Goal: Information Seeking & Learning: Compare options

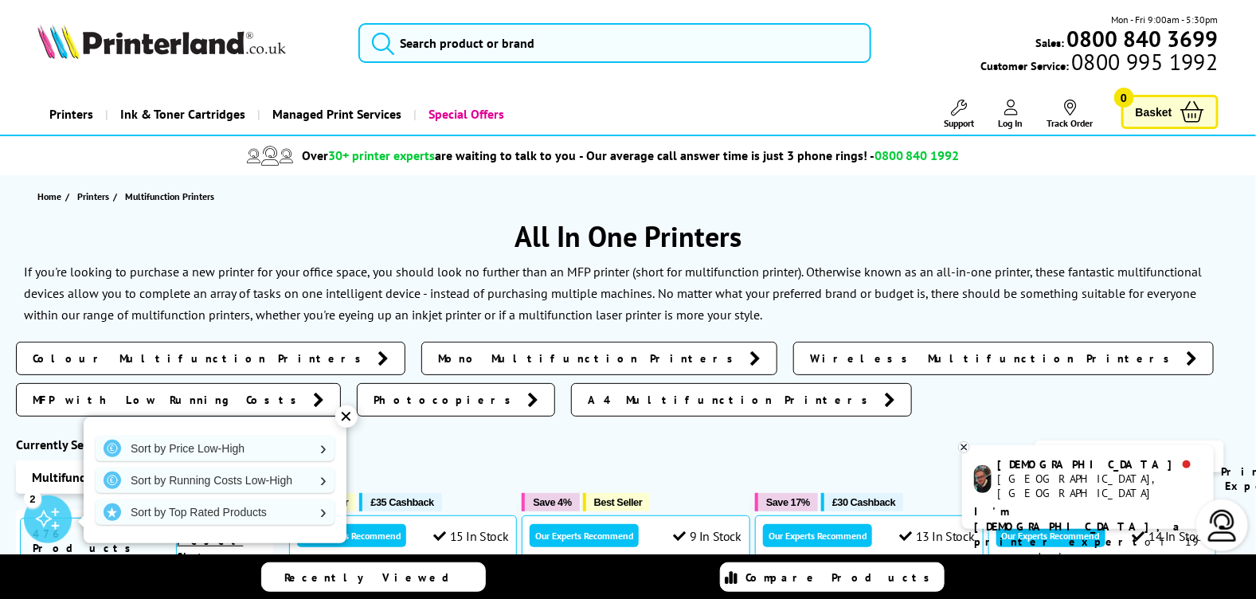
click at [368, 238] on h1 "All In One Printers" at bounding box center [628, 235] width 1224 height 37
click at [969, 448] on icon at bounding box center [964, 447] width 10 height 12
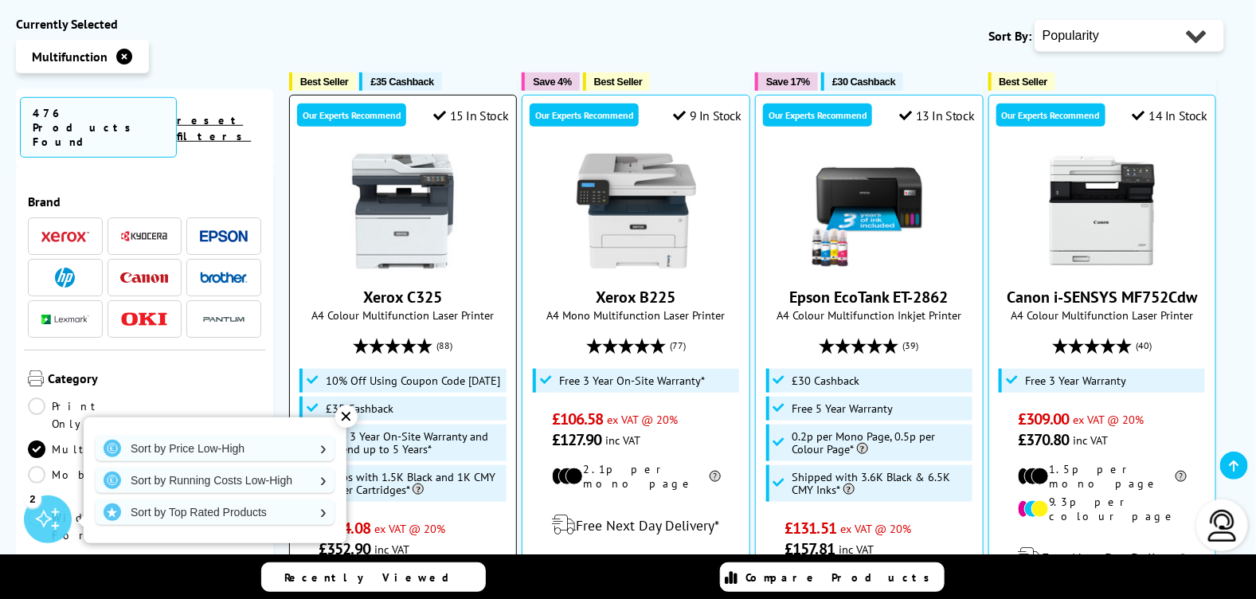
scroll to position [398, 0]
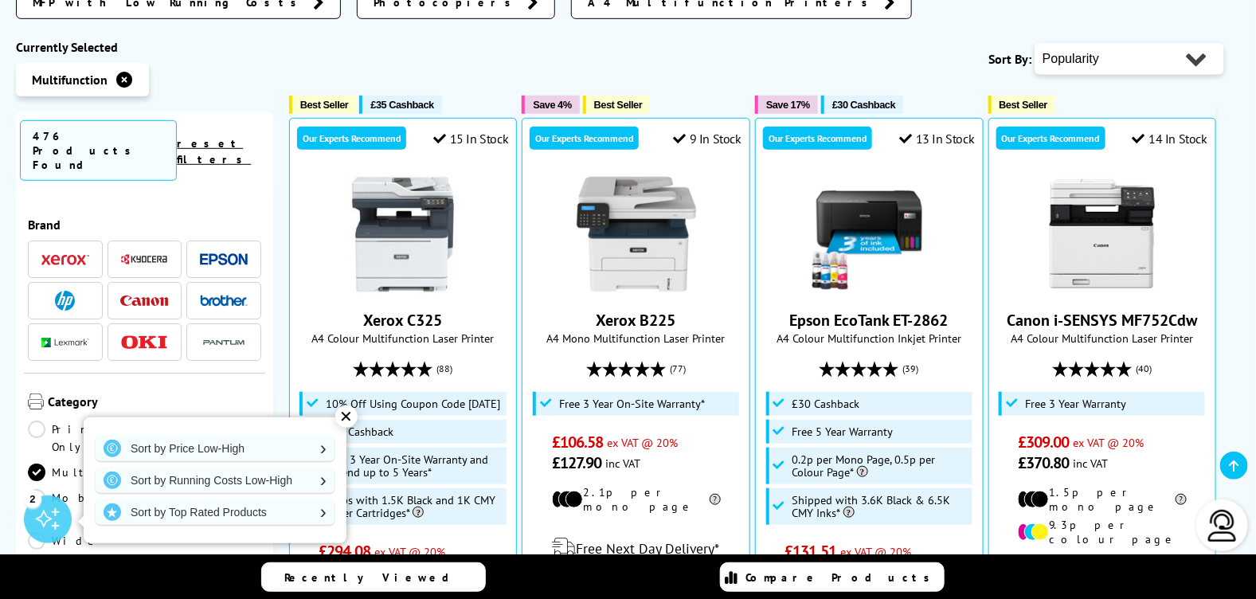
click at [351, 418] on div "✕" at bounding box center [346, 416] width 22 height 22
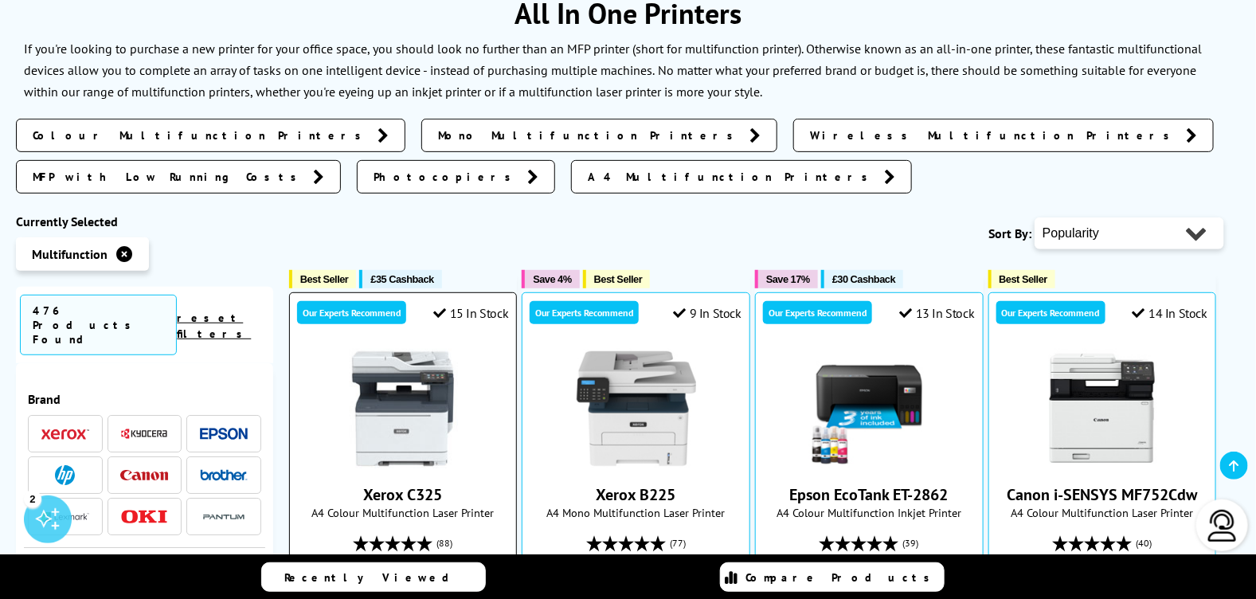
scroll to position [186, 0]
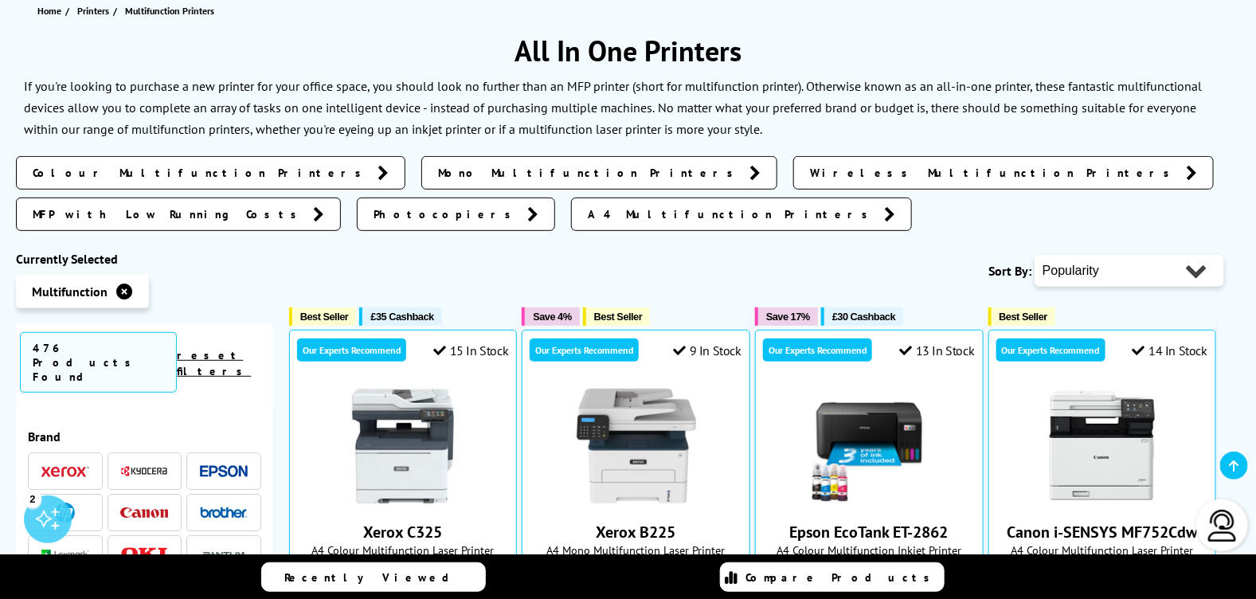
click at [378, 174] on icon at bounding box center [383, 173] width 11 height 16
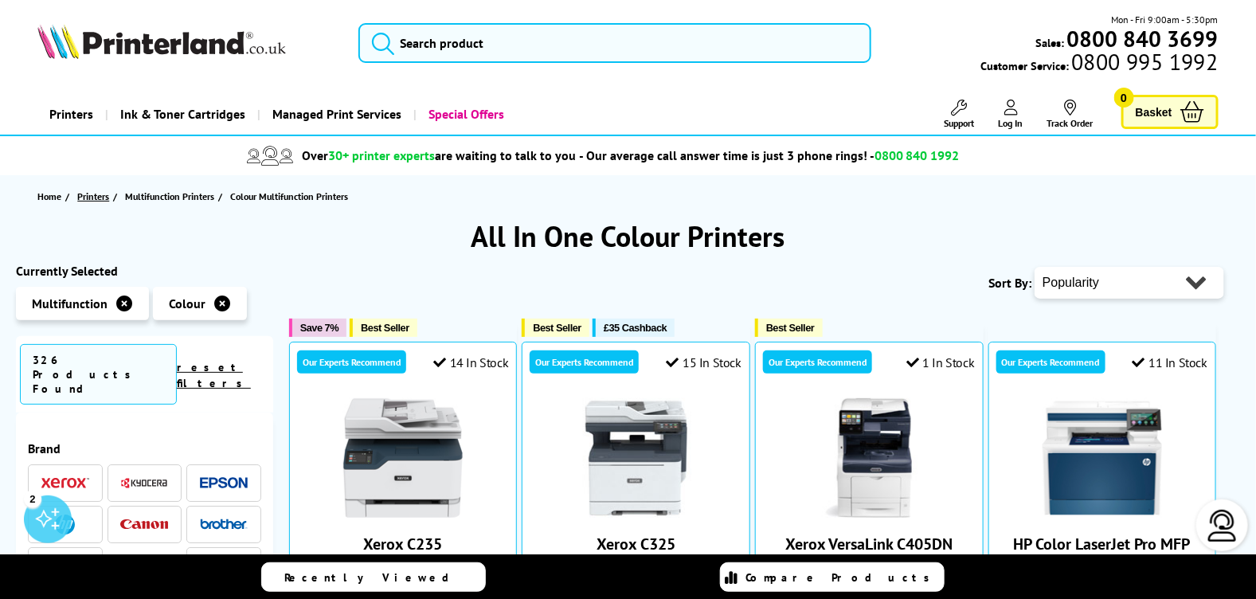
click at [92, 200] on span "Printers" at bounding box center [93, 196] width 32 height 17
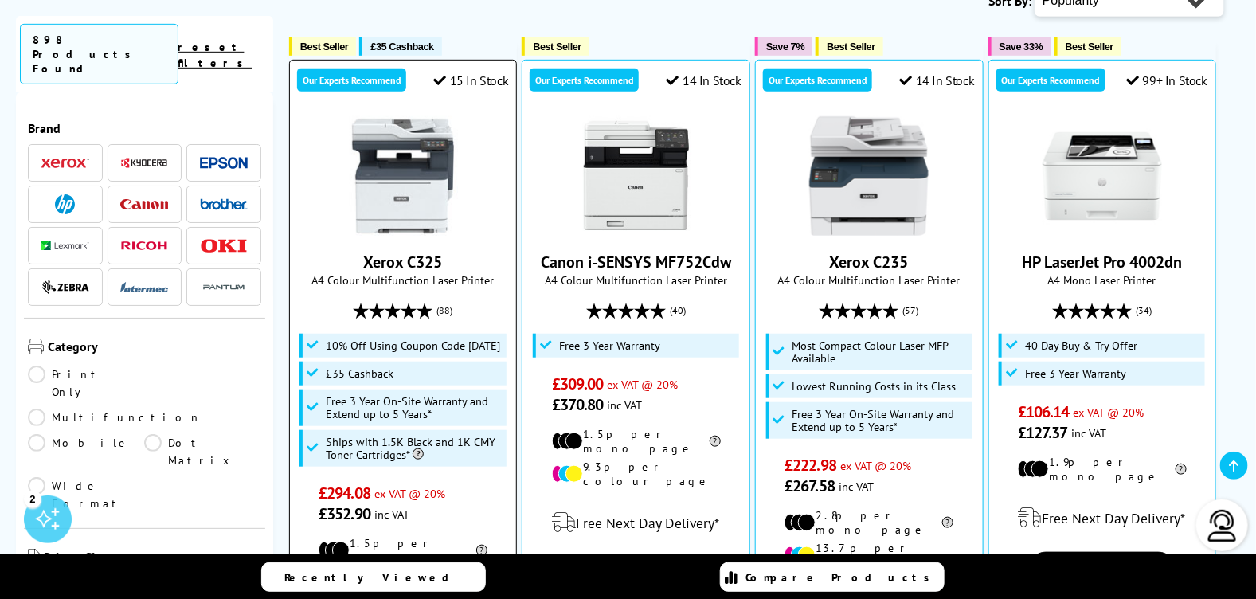
scroll to position [398, 0]
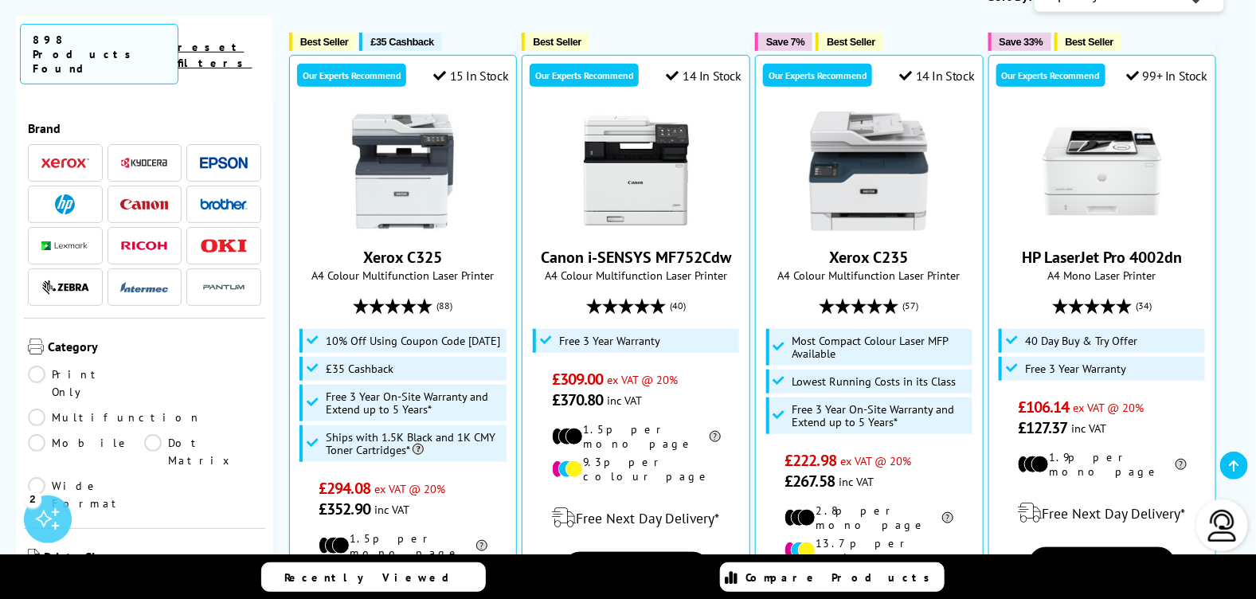
click at [68, 194] on img at bounding box center [65, 204] width 20 height 20
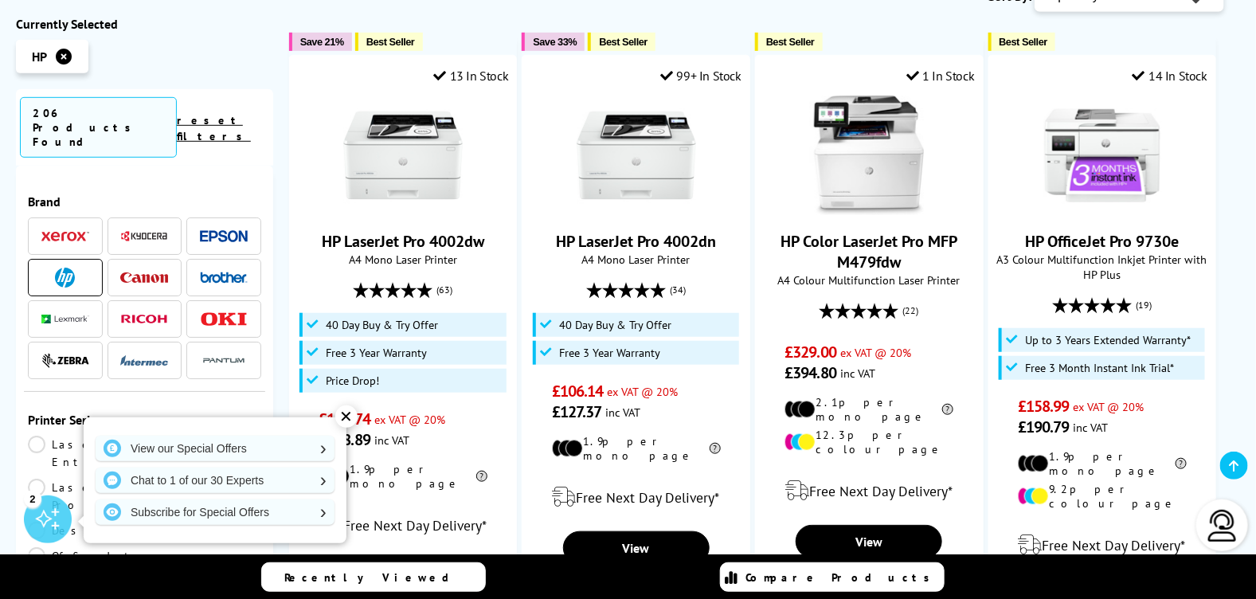
click at [346, 417] on div "✕" at bounding box center [346, 416] width 22 height 22
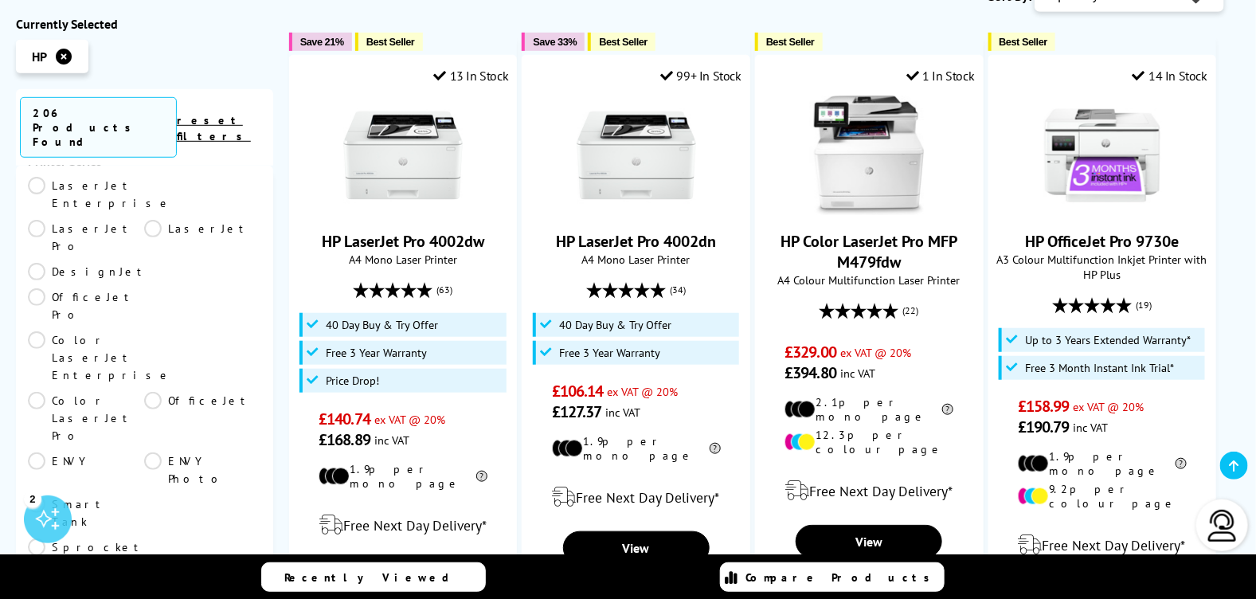
scroll to position [265, 0]
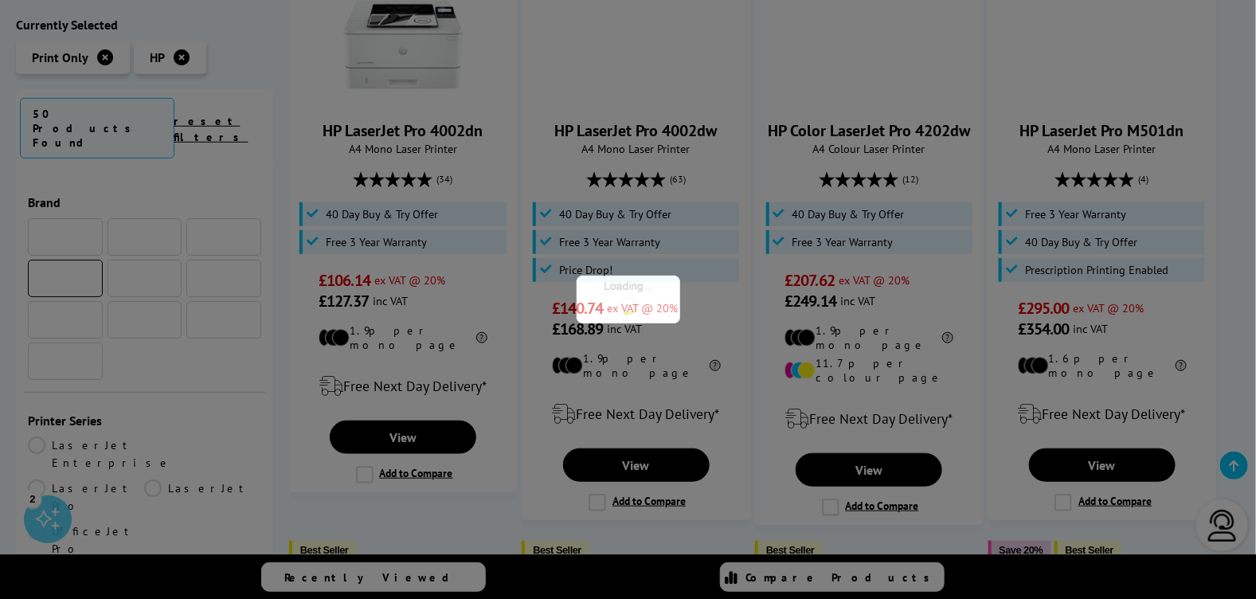
scroll to position [265, 0]
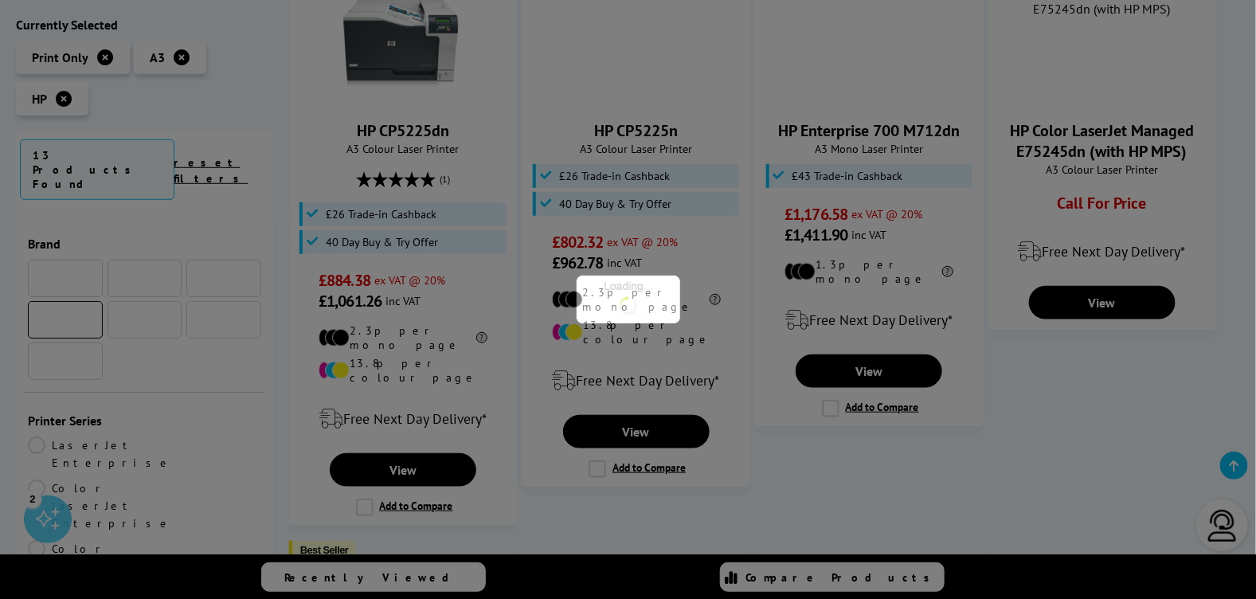
scroll to position [265, 0]
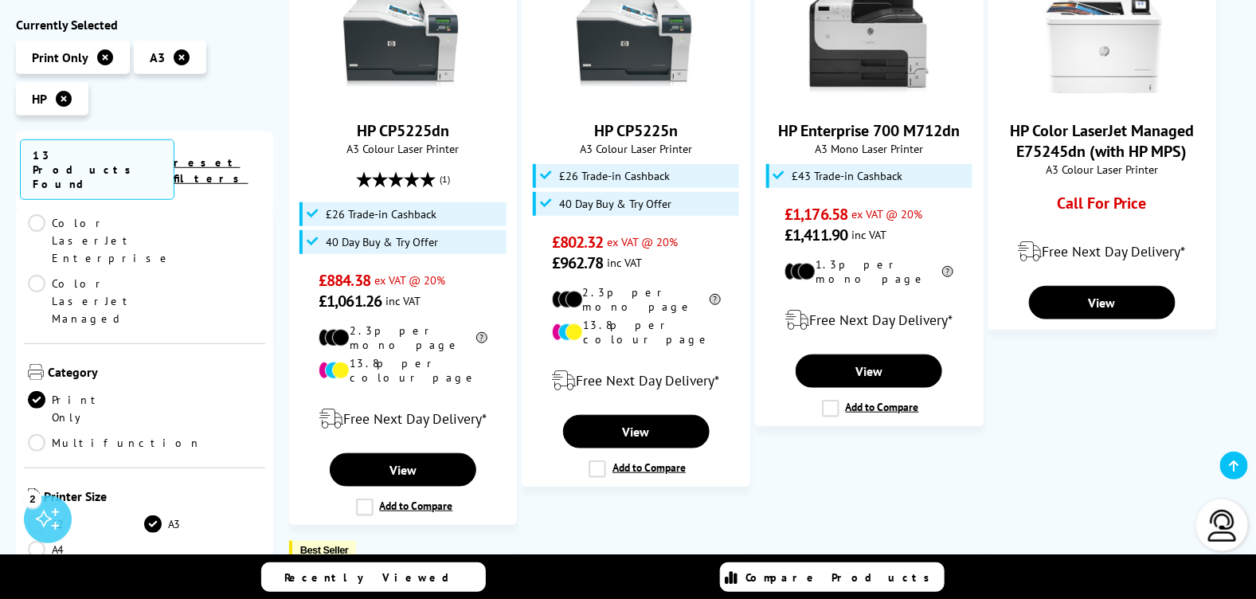
click at [38, 540] on link "A4" at bounding box center [86, 549] width 116 height 18
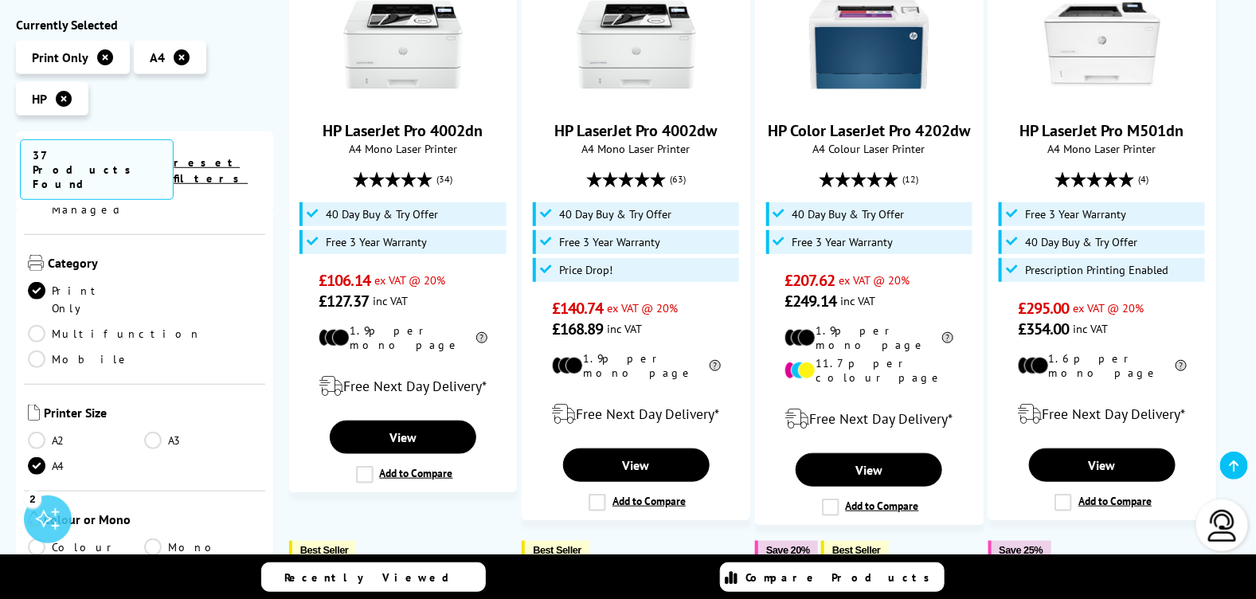
scroll to position [504, 0]
click at [36, 537] on link "Colour" at bounding box center [86, 546] width 116 height 18
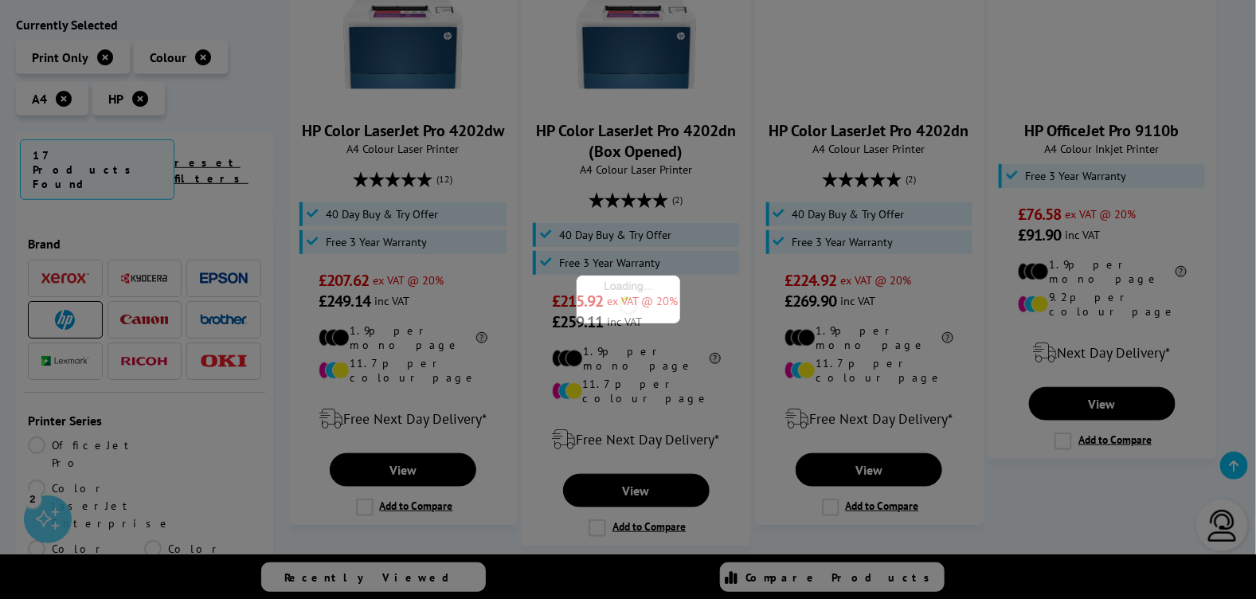
scroll to position [504, 0]
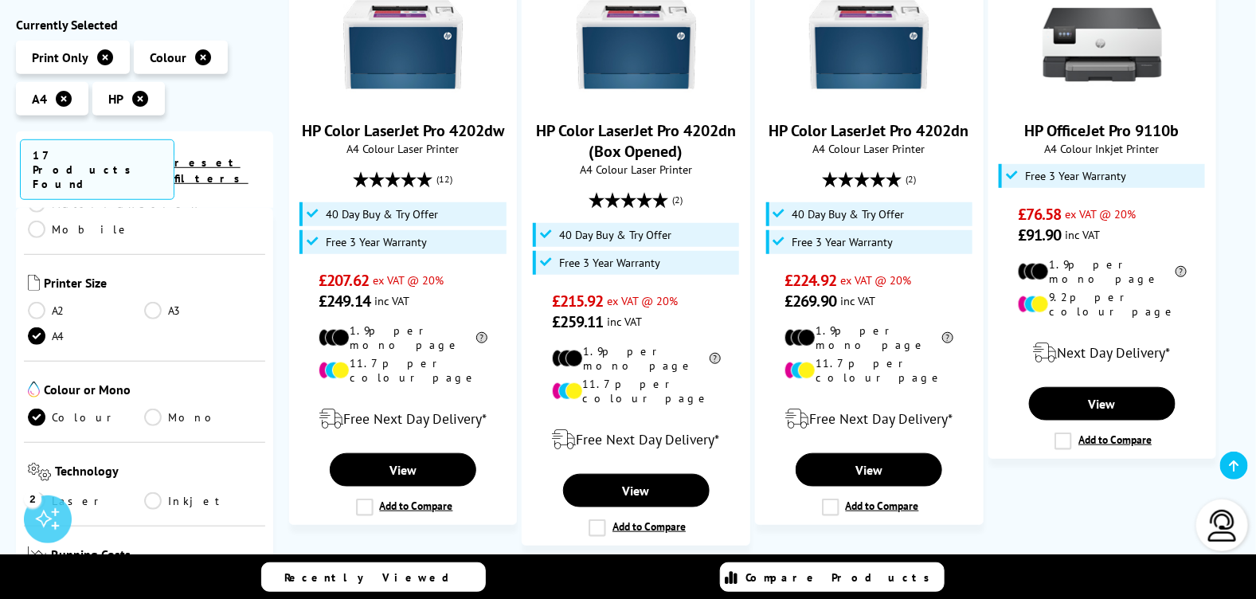
click at [151, 492] on link "Inkjet" at bounding box center [202, 501] width 116 height 18
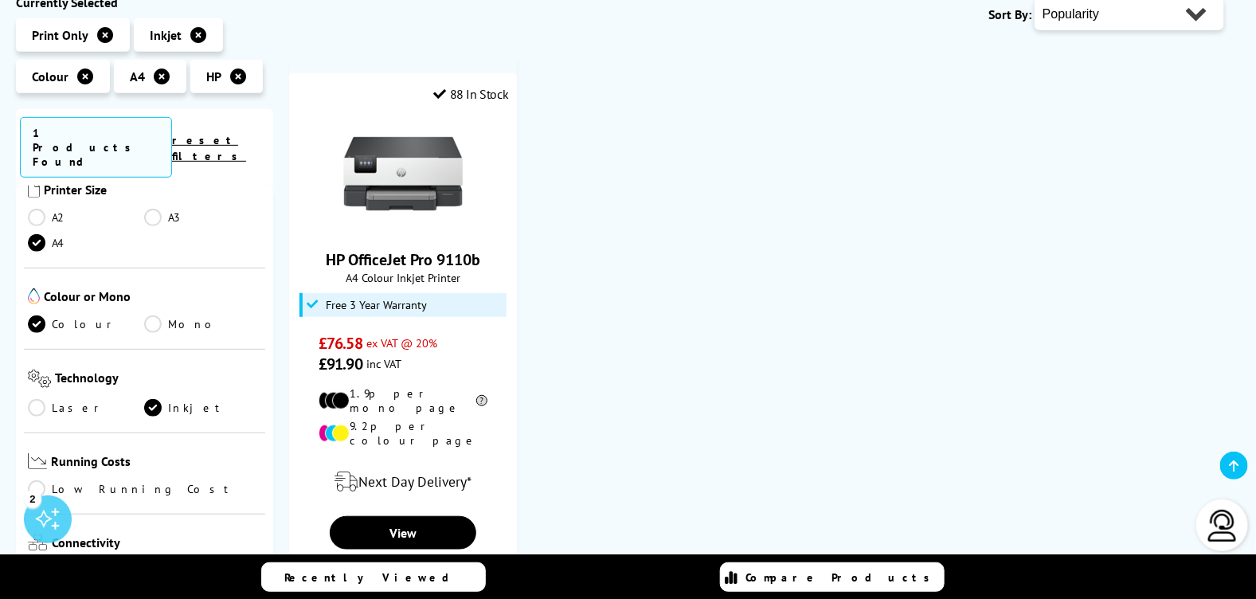
scroll to position [292, 0]
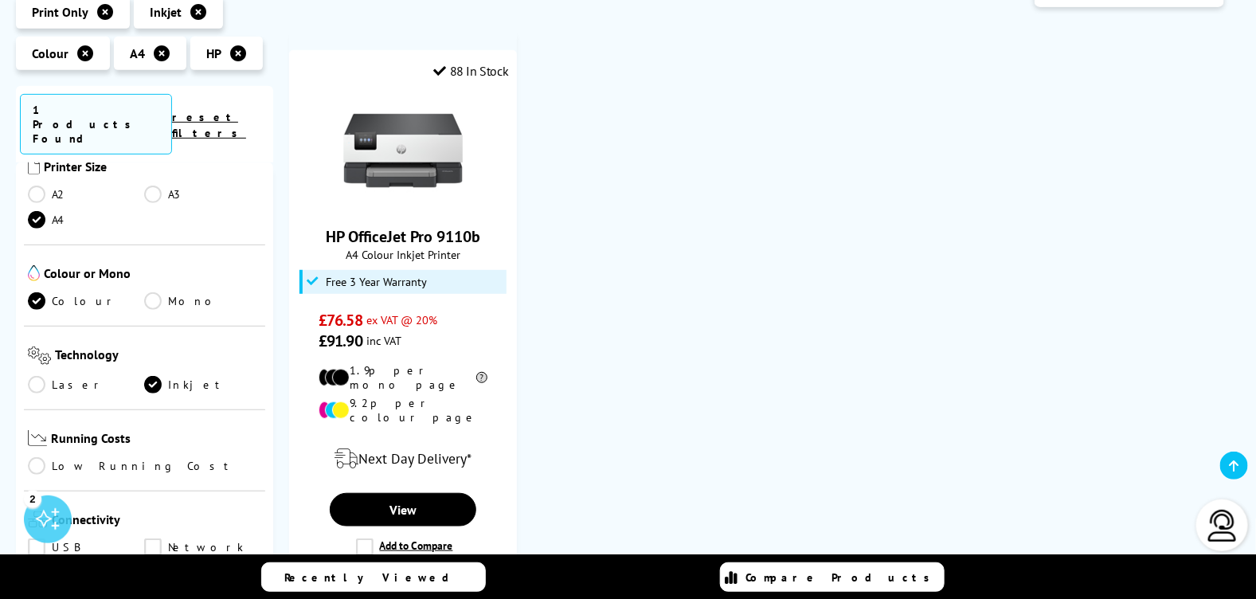
click at [38, 376] on link "Laser" at bounding box center [86, 385] width 116 height 18
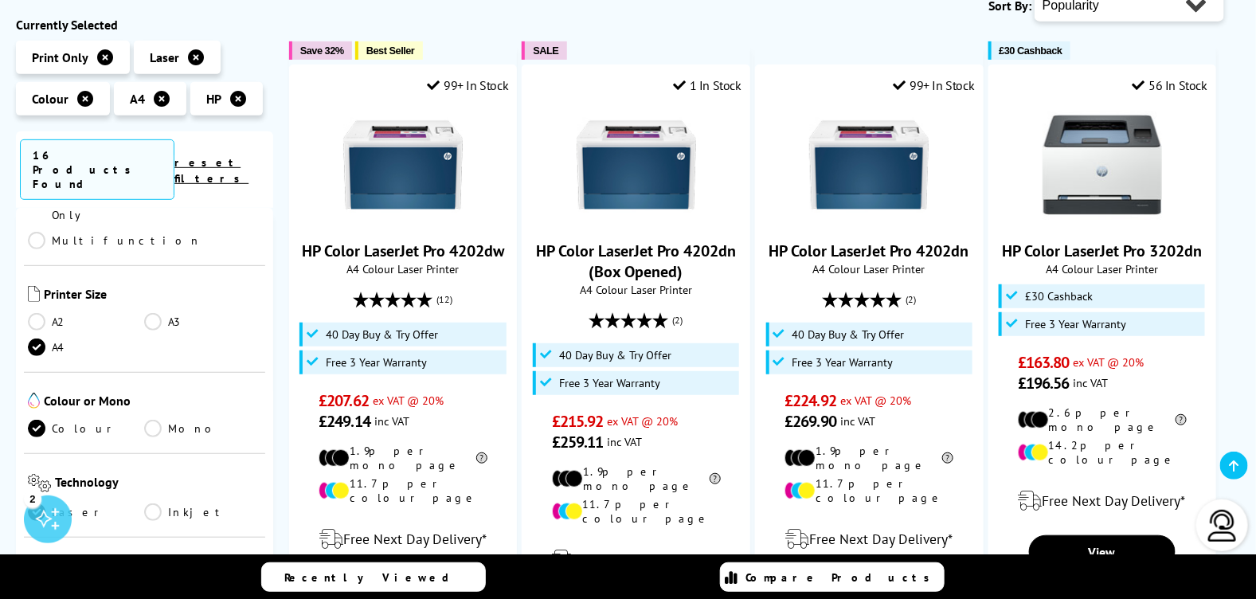
scroll to position [292, 0]
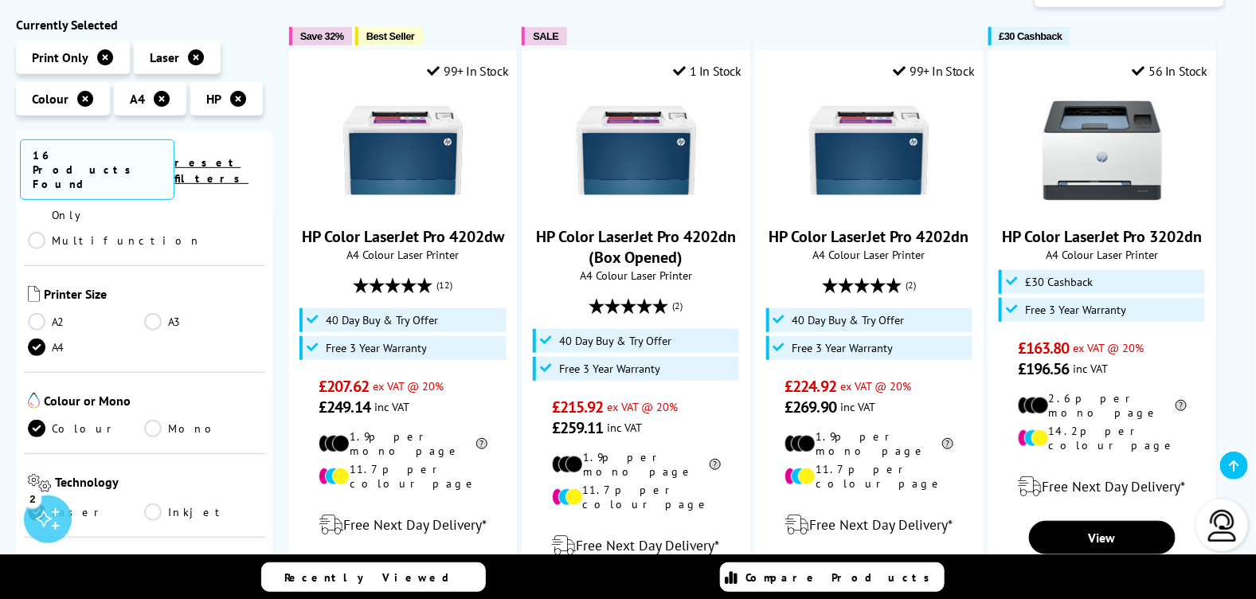
click at [151, 503] on link "Inkjet" at bounding box center [202, 512] width 116 height 18
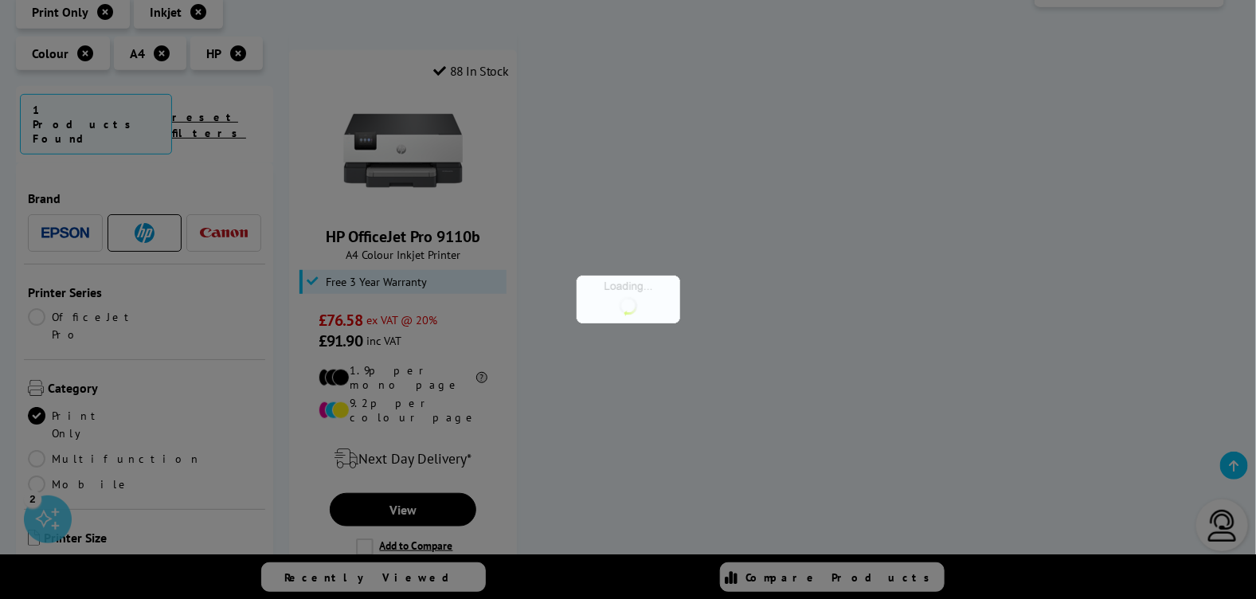
scroll to position [425, 0]
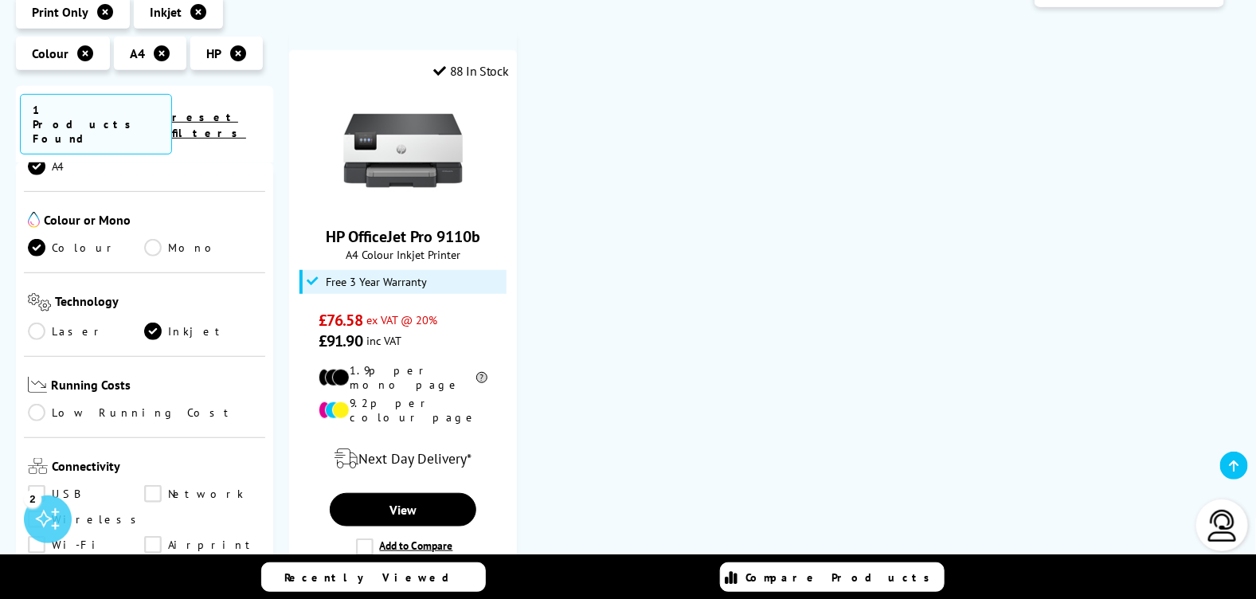
click at [41, 511] on link "Wireless" at bounding box center [86, 520] width 117 height 18
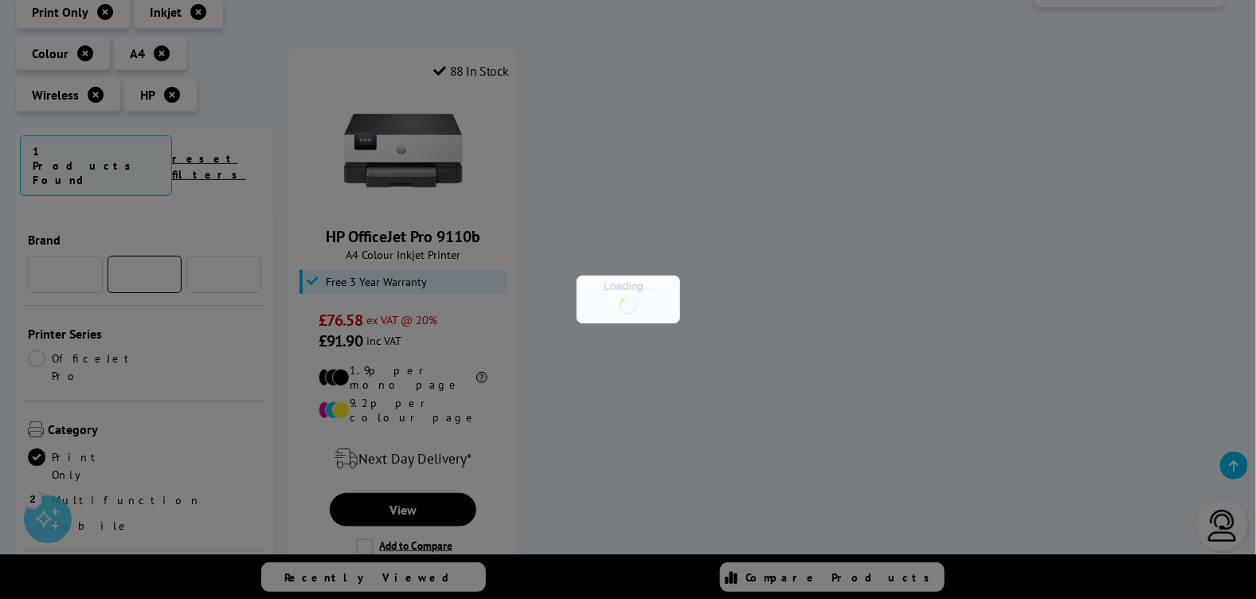
scroll to position [425, 0]
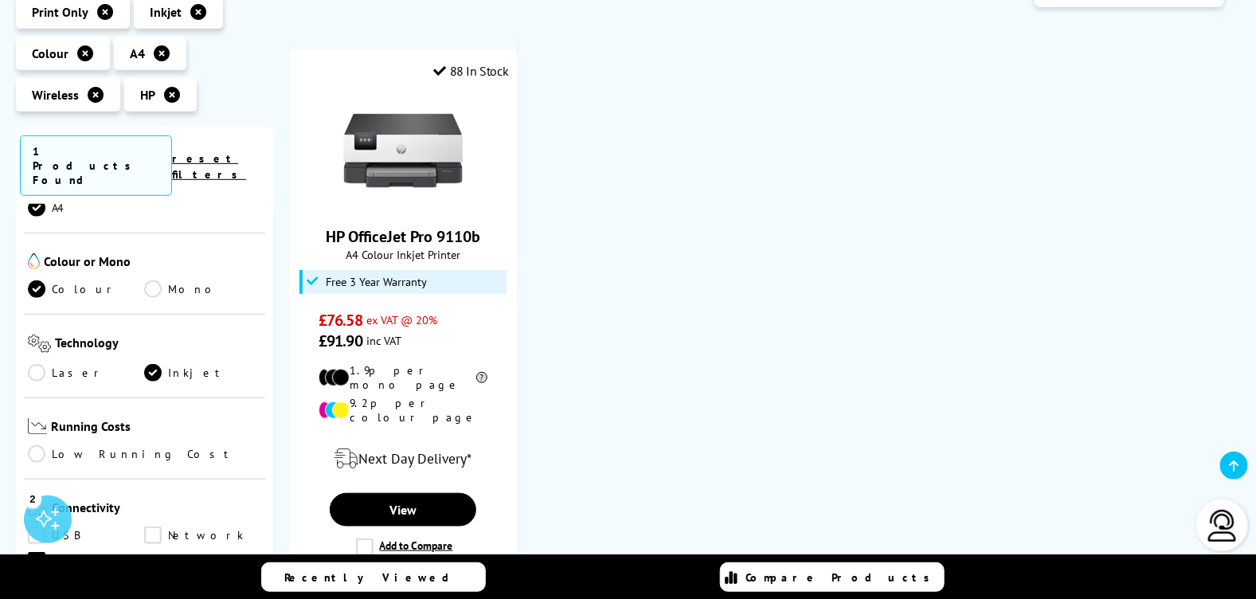
click at [155, 527] on link "Network" at bounding box center [202, 536] width 116 height 18
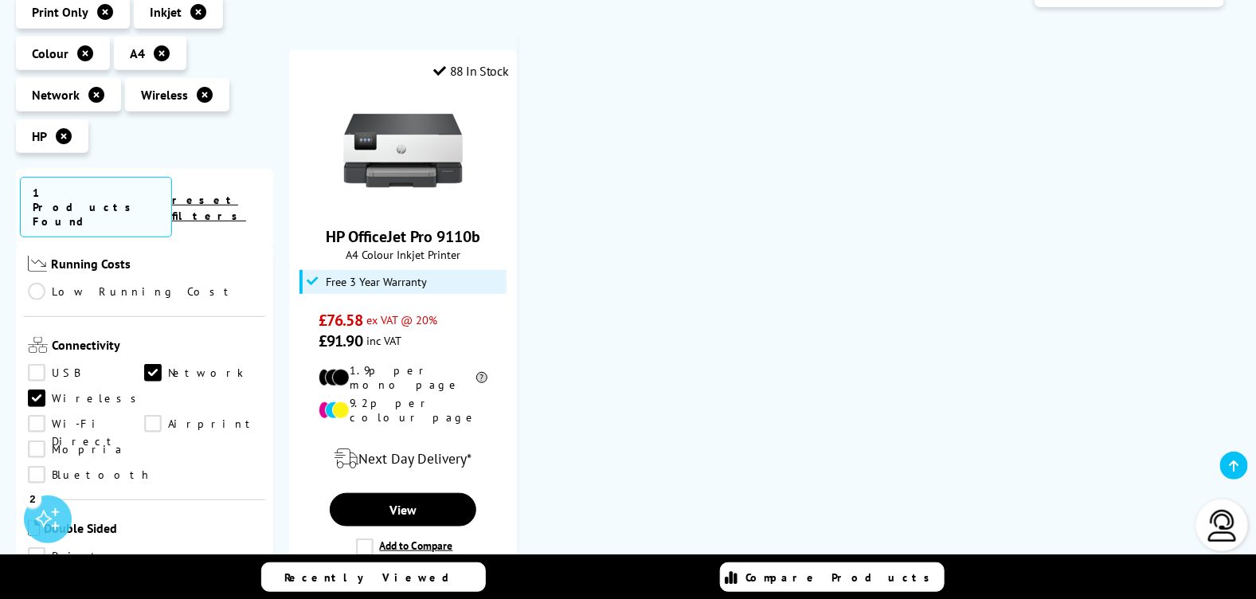
scroll to position [636, 0]
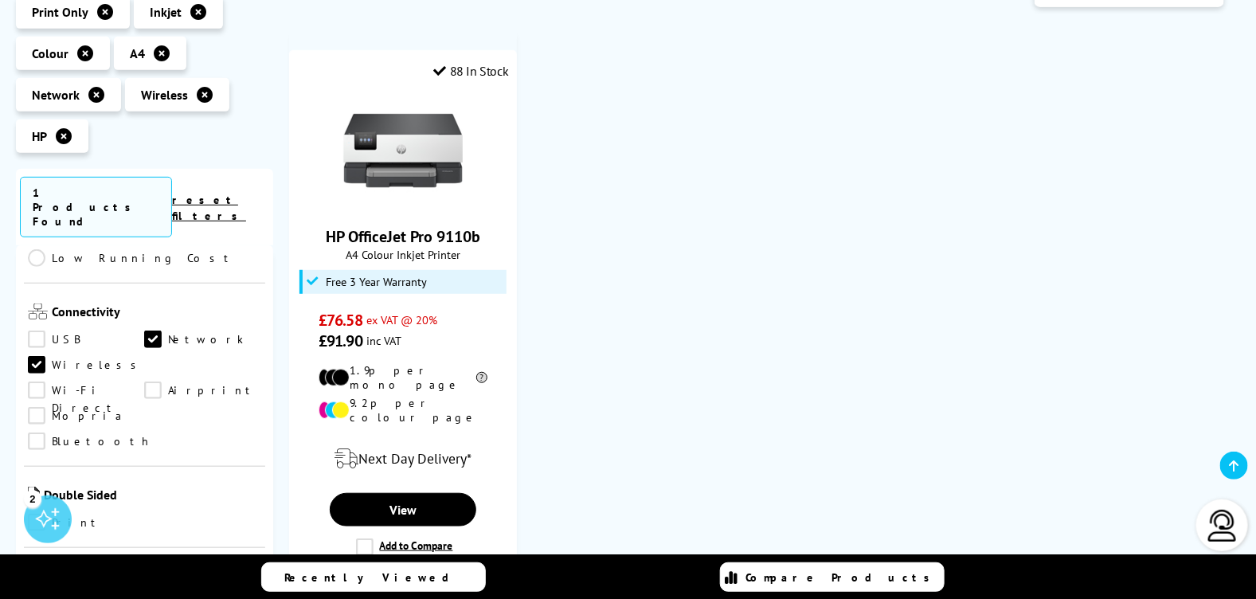
click at [40, 514] on link "Print" at bounding box center [86, 523] width 116 height 18
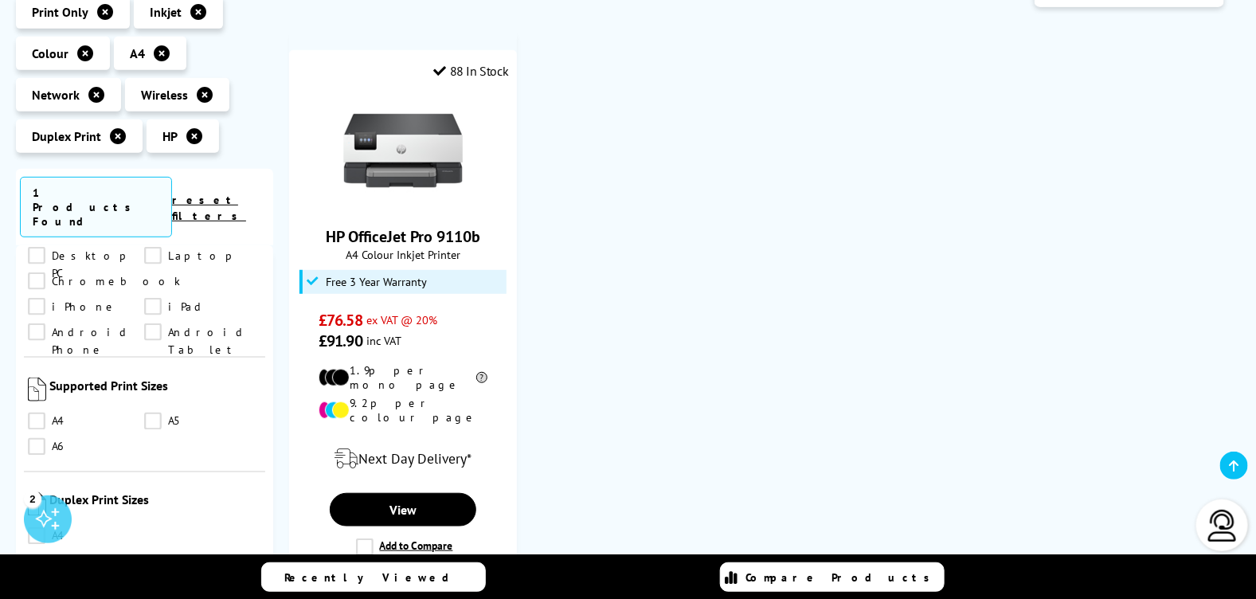
scroll to position [1115, 0]
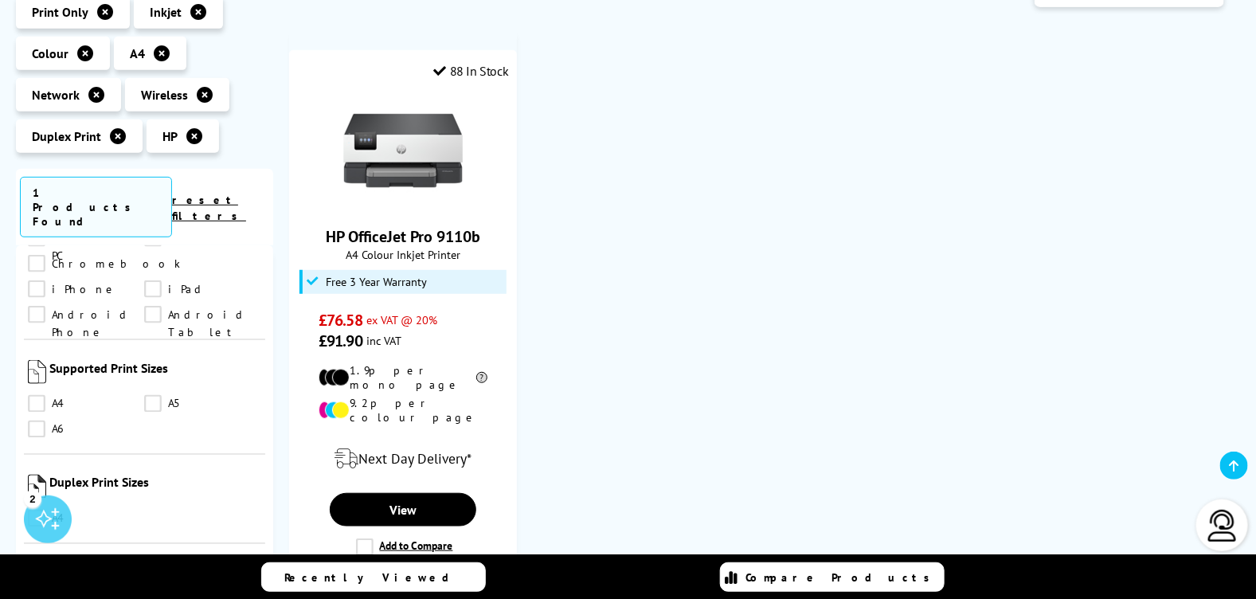
click at [37, 510] on link "A4" at bounding box center [86, 519] width 116 height 18
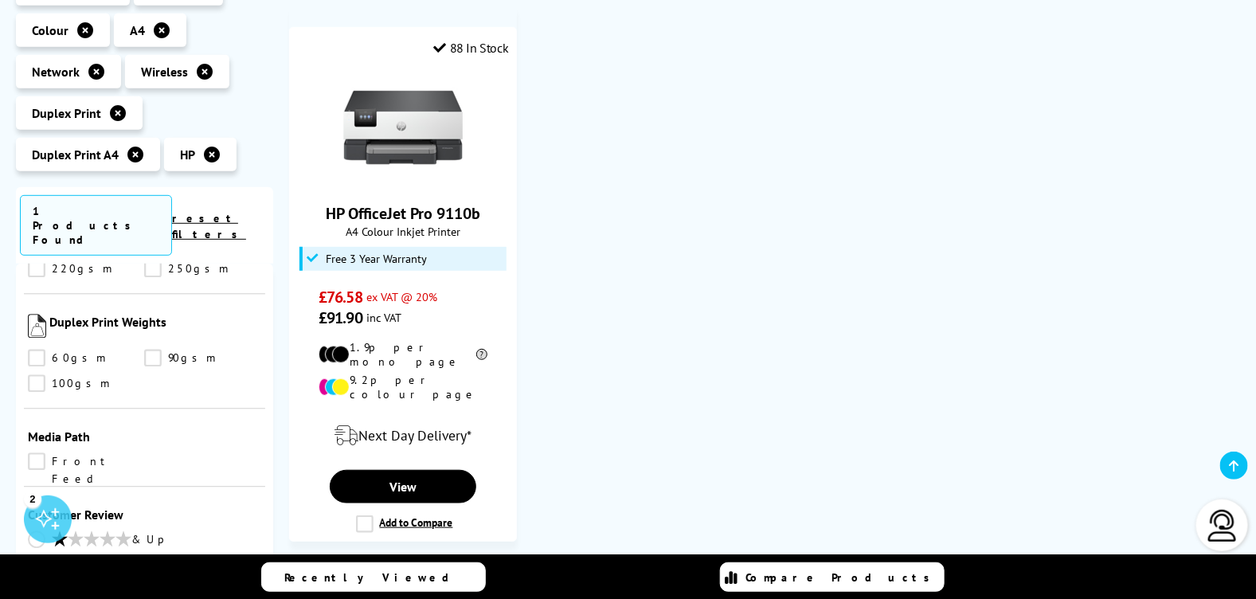
scroll to position [318, 0]
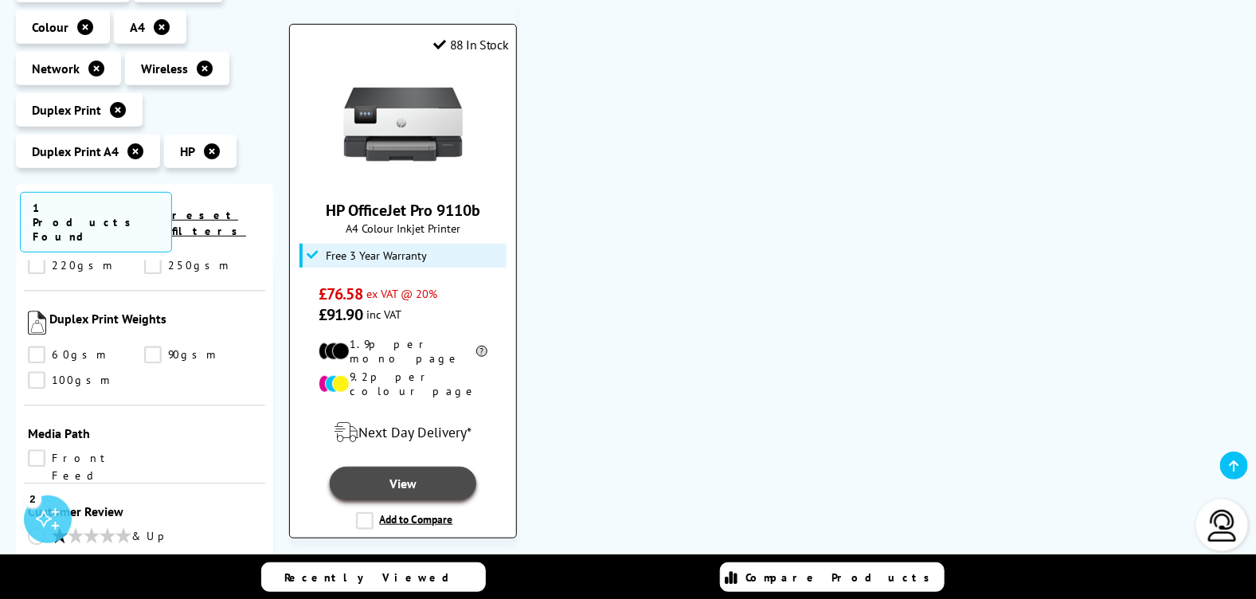
click at [403, 467] on link "View" at bounding box center [403, 483] width 147 height 33
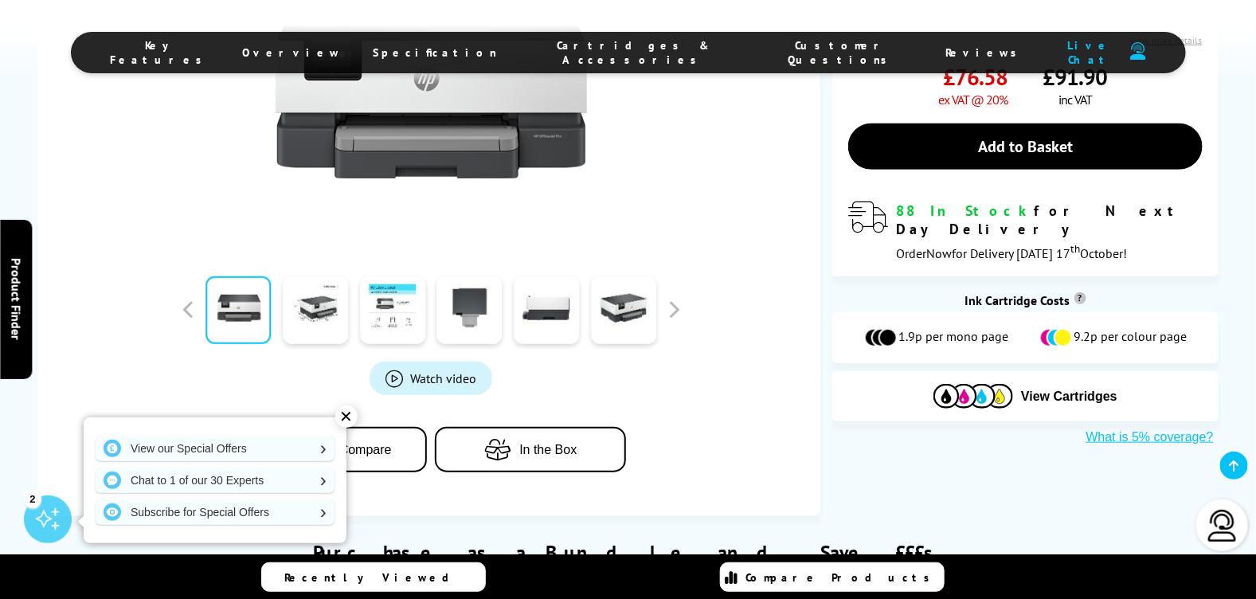
scroll to position [451, 0]
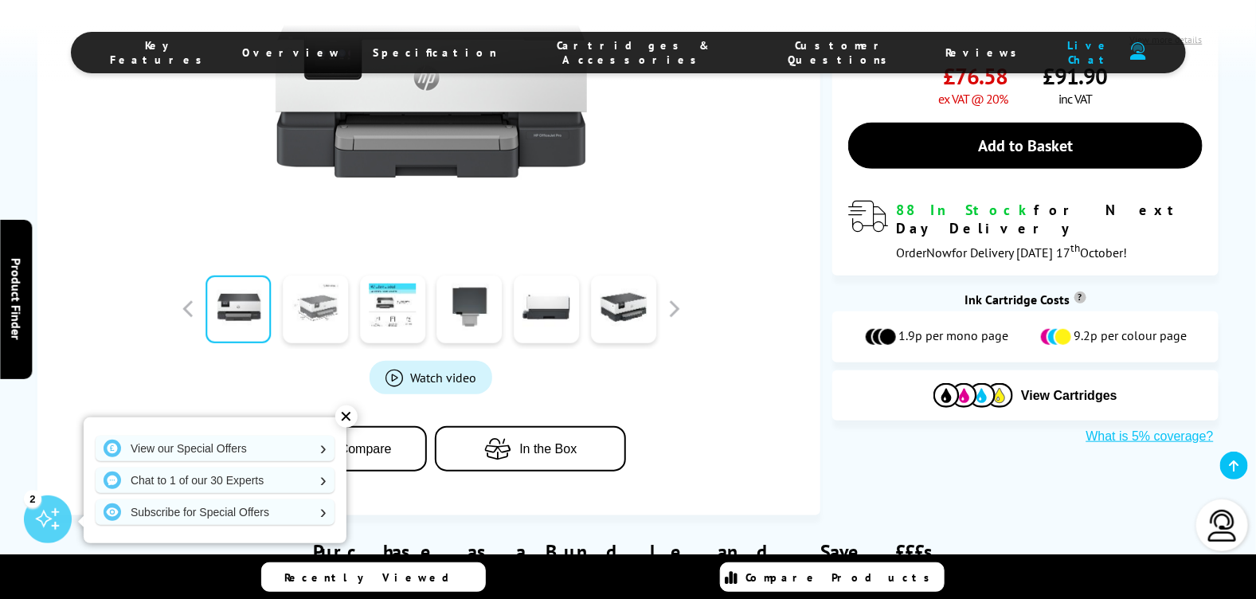
click at [335, 310] on link at bounding box center [315, 310] width 65 height 68
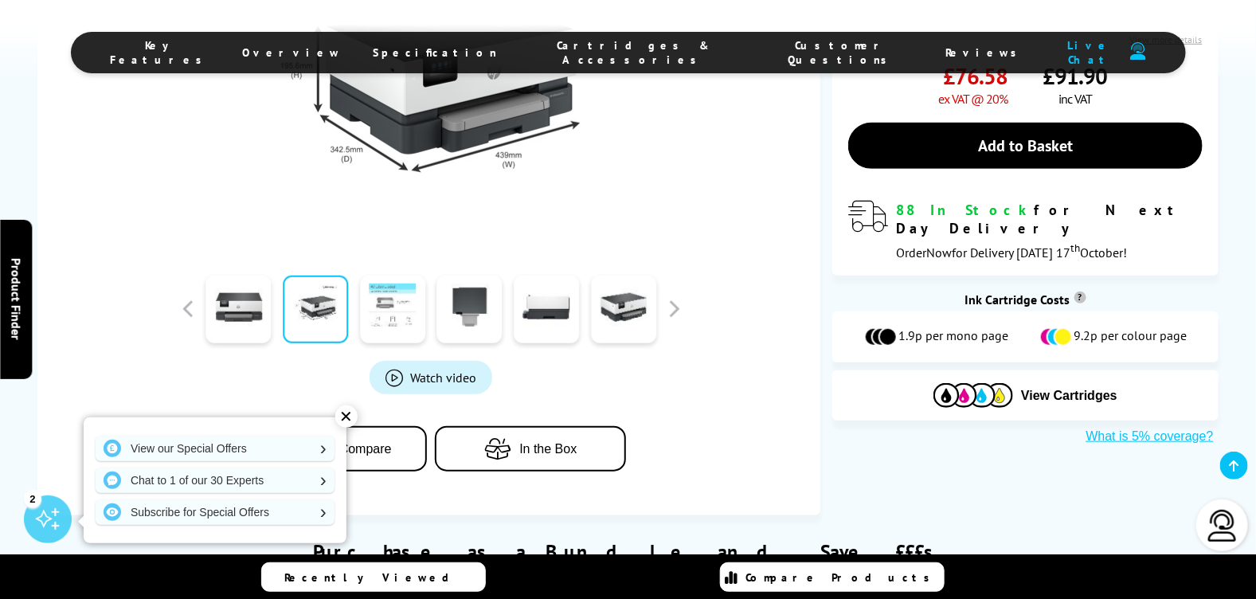
click at [387, 311] on link at bounding box center [392, 310] width 65 height 68
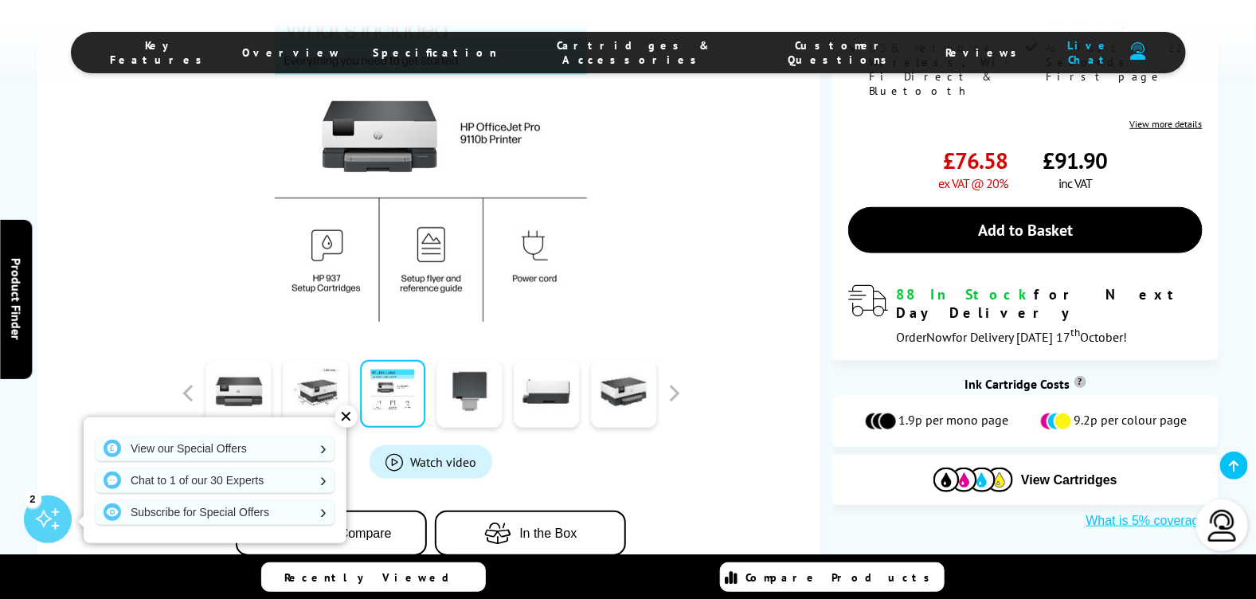
scroll to position [318, 0]
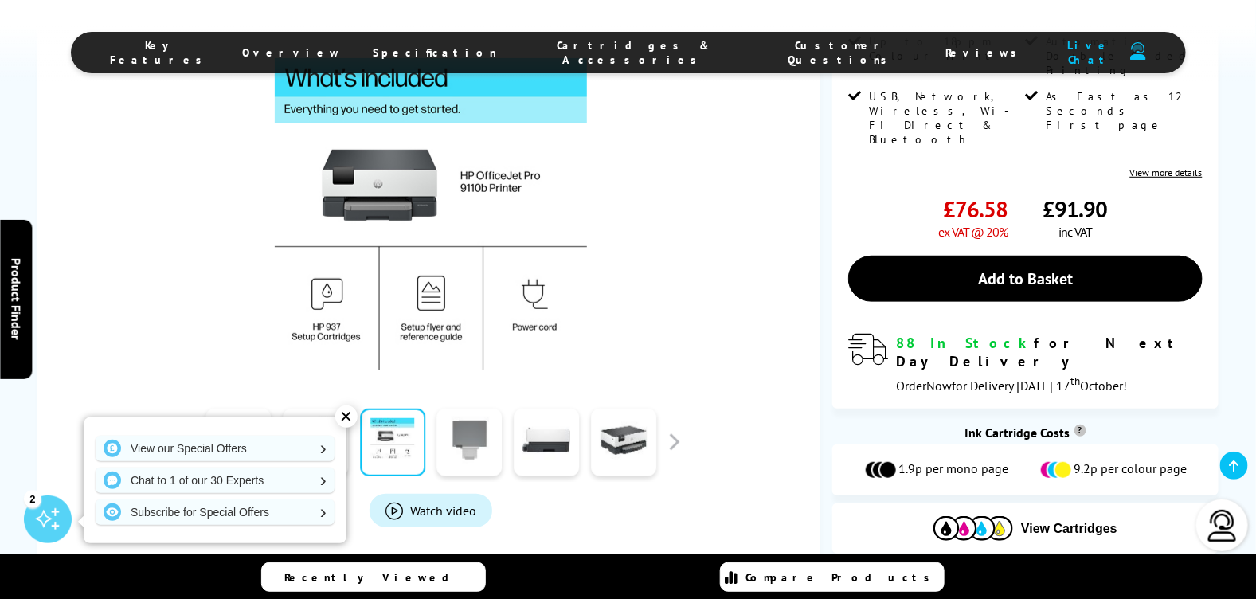
click at [474, 430] on link at bounding box center [469, 443] width 65 height 68
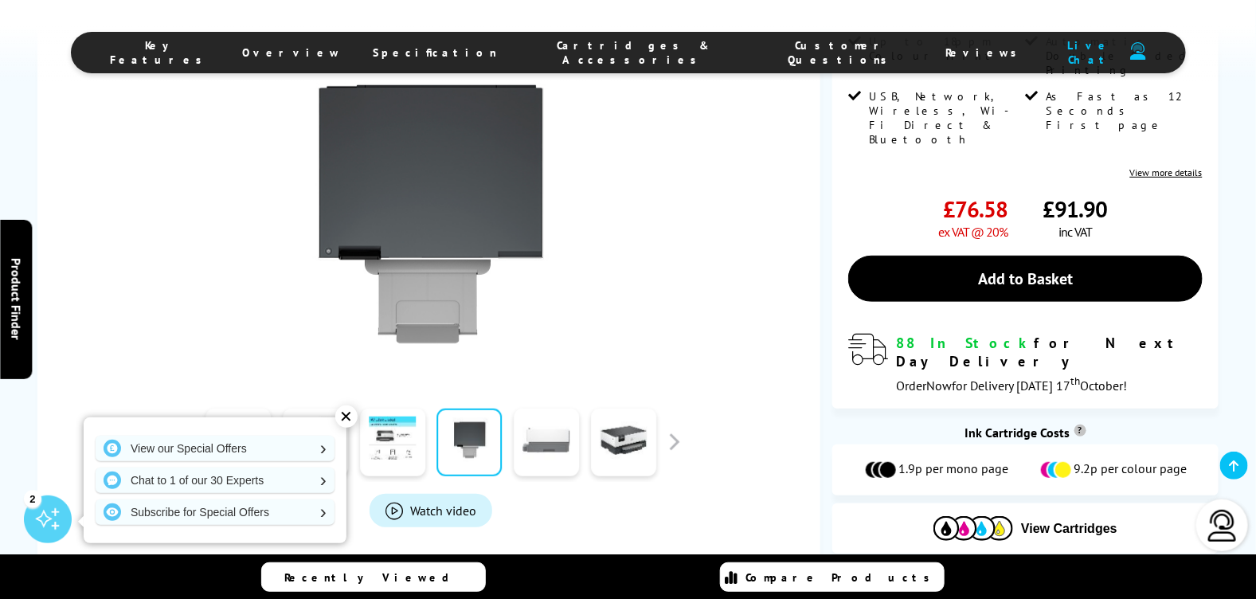
click at [548, 438] on link at bounding box center [546, 443] width 65 height 68
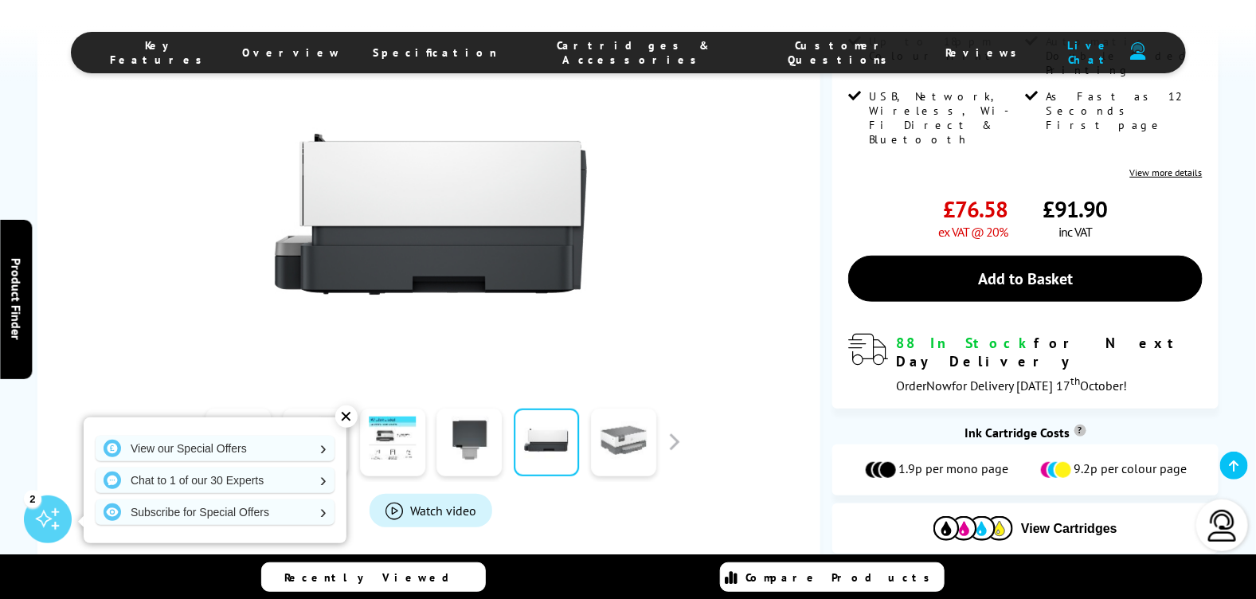
click at [628, 443] on link at bounding box center [623, 443] width 65 height 68
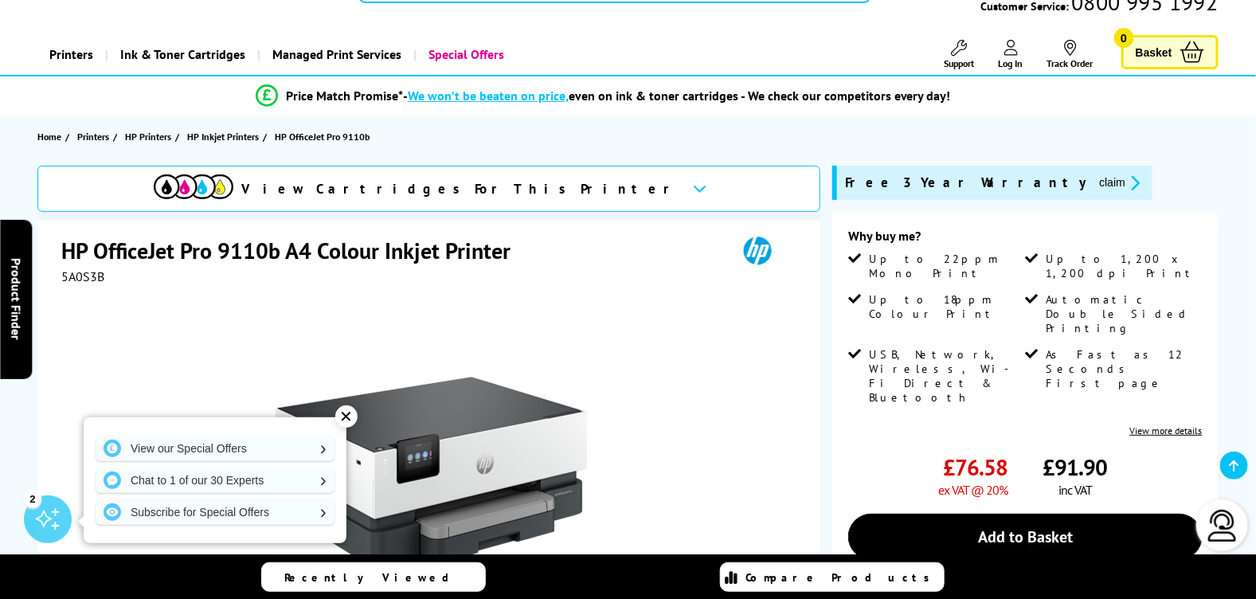
scroll to position [53, 0]
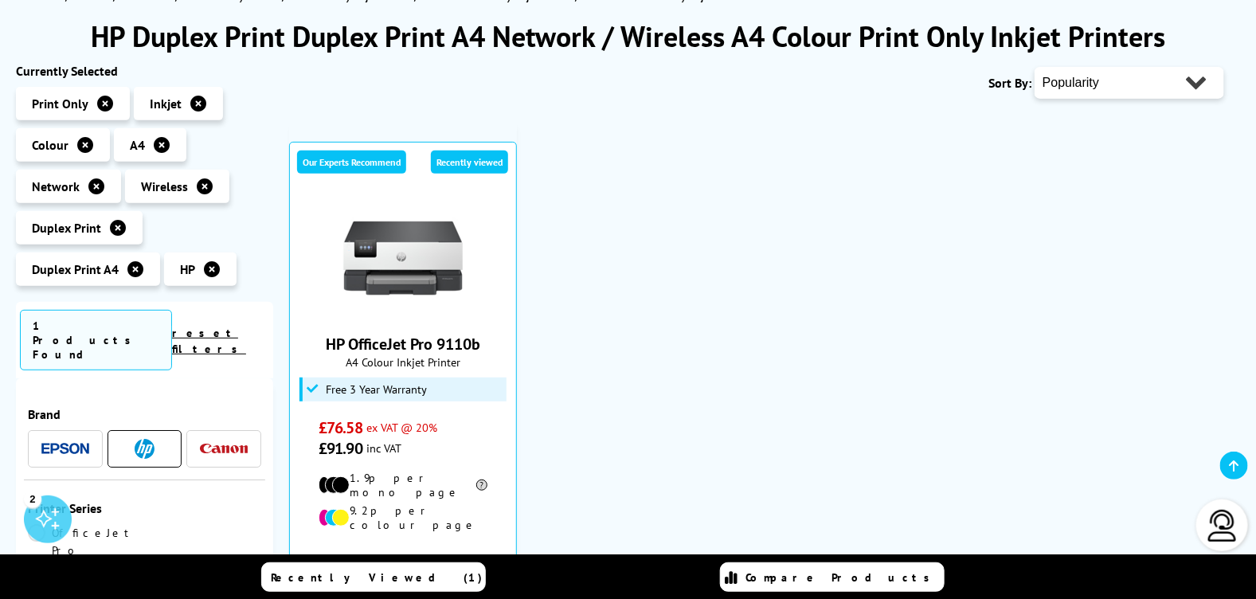
scroll to position [186, 0]
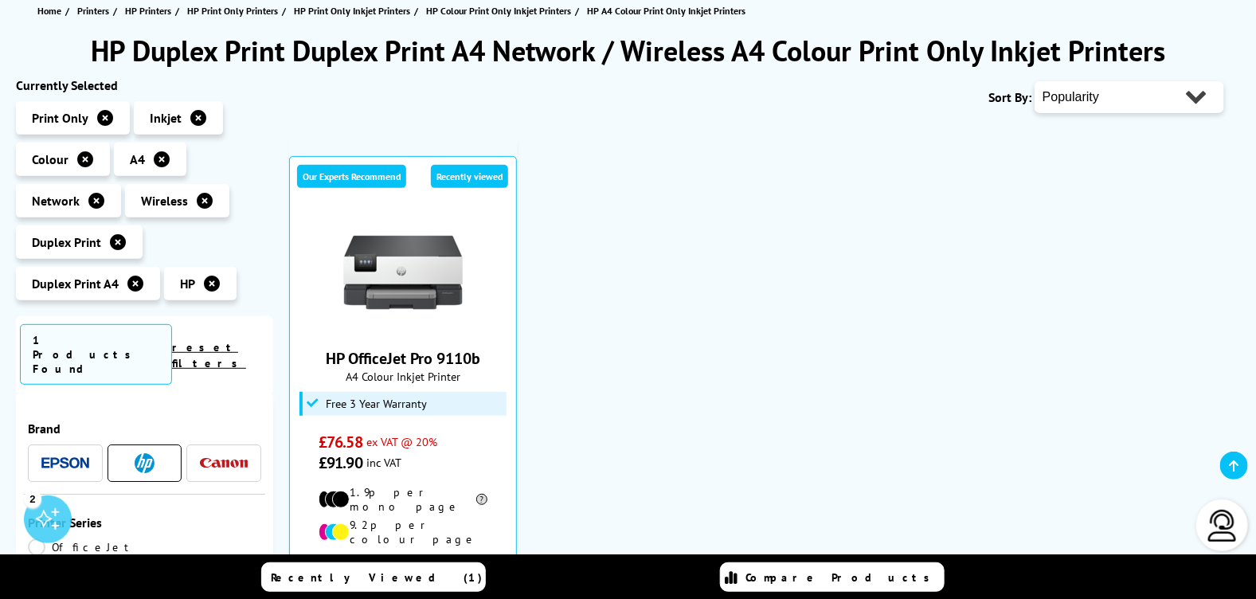
click at [196, 115] on icon at bounding box center [198, 118] width 16 height 16
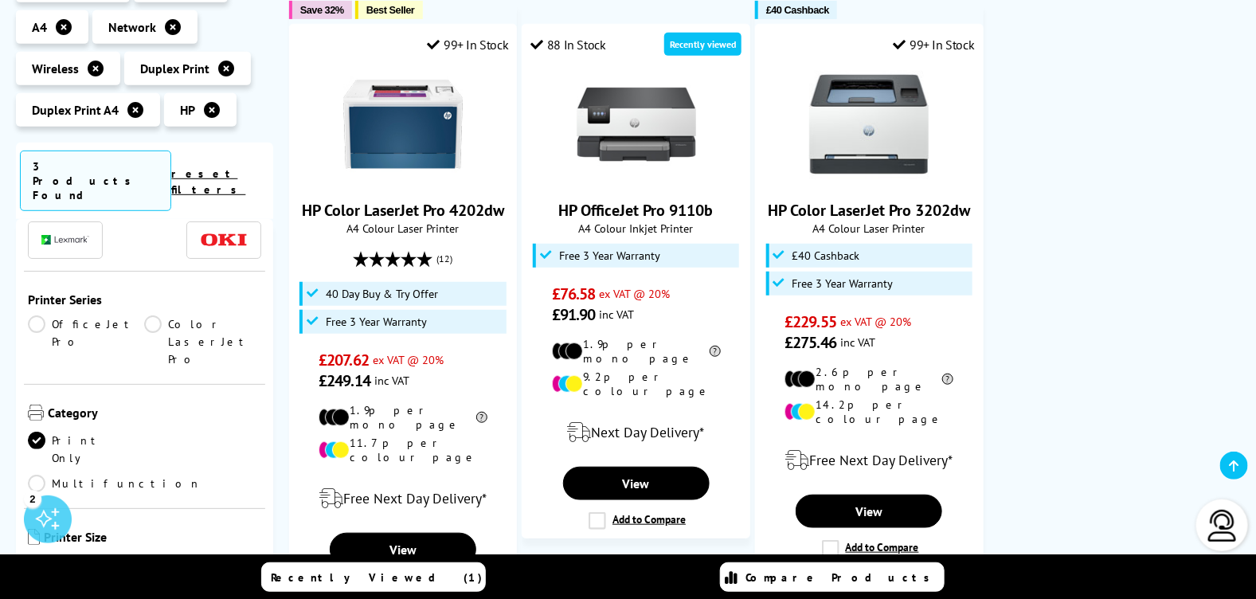
scroll to position [159, 0]
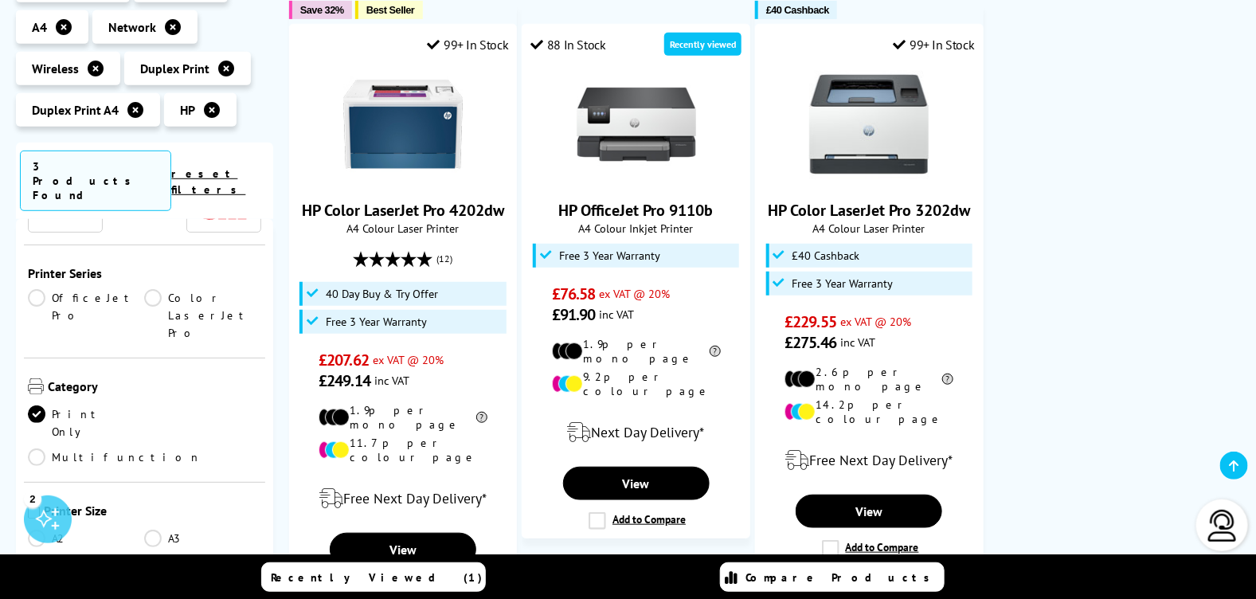
click at [151, 289] on link "Color LaserJet Pro" at bounding box center [202, 315] width 116 height 53
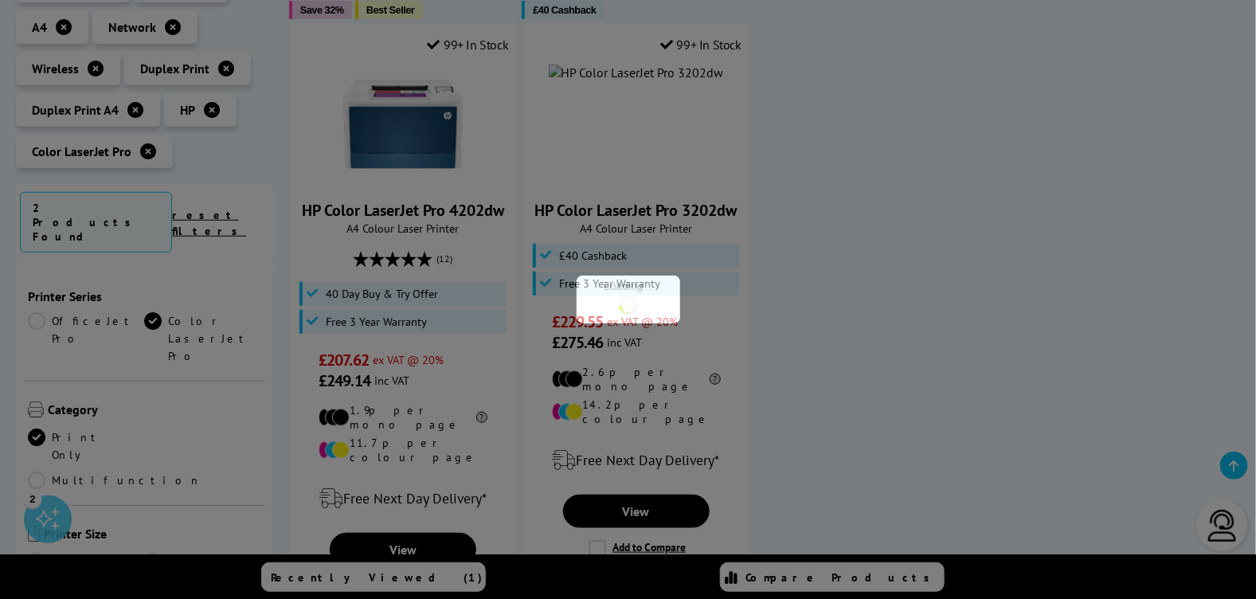
scroll to position [159, 0]
